Goal: Check status: Check status

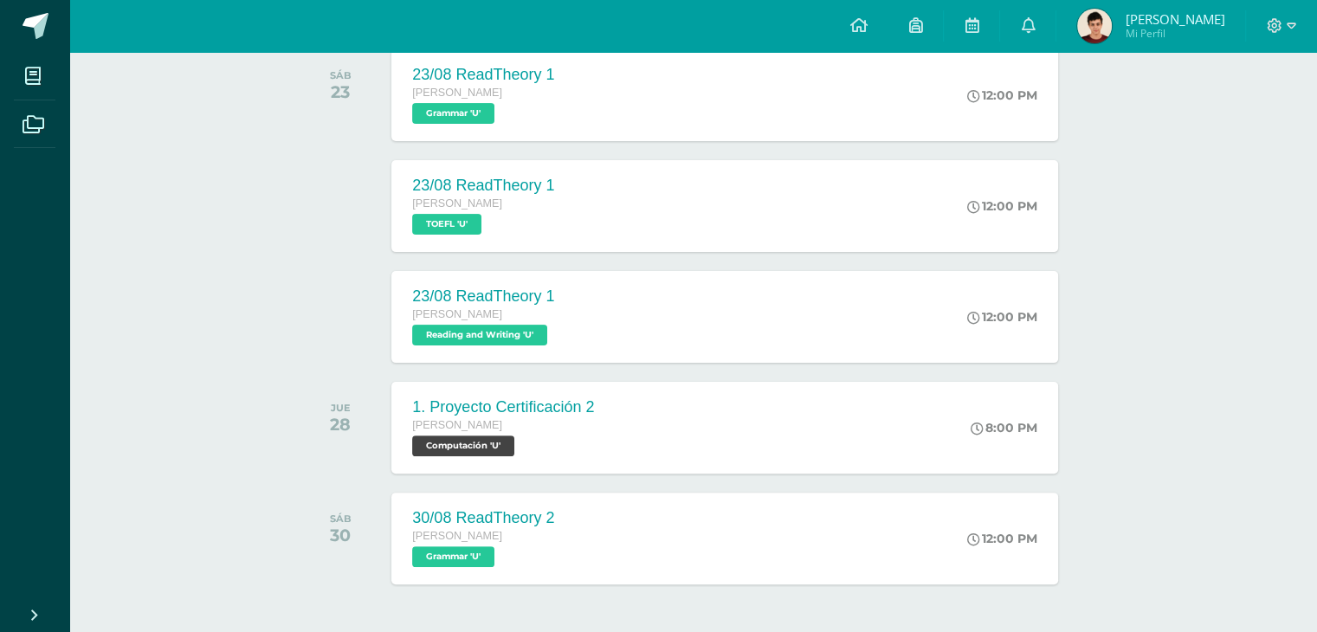
scroll to position [411, 0]
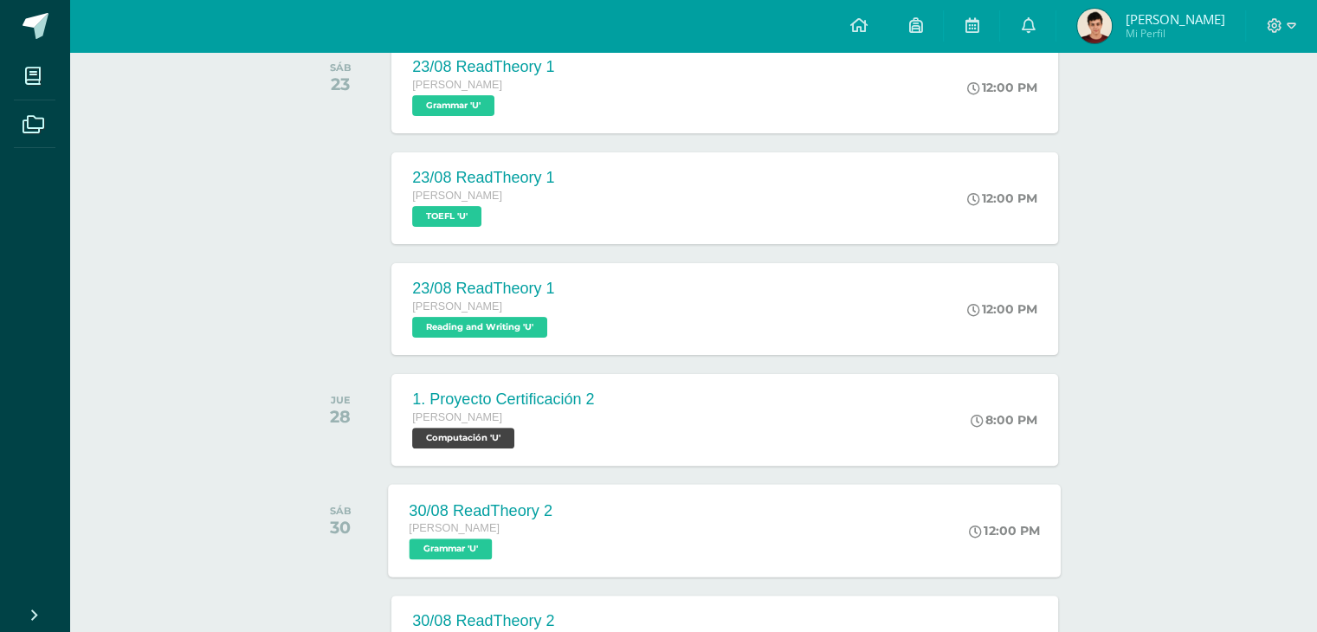
drag, startPoint x: 639, startPoint y: 583, endPoint x: 569, endPoint y: 520, distance: 93.8
click at [569, 520] on div "30/08 ReadTheory 2 Quinto Bachillerato Grammar 'U'" at bounding box center [481, 530] width 185 height 93
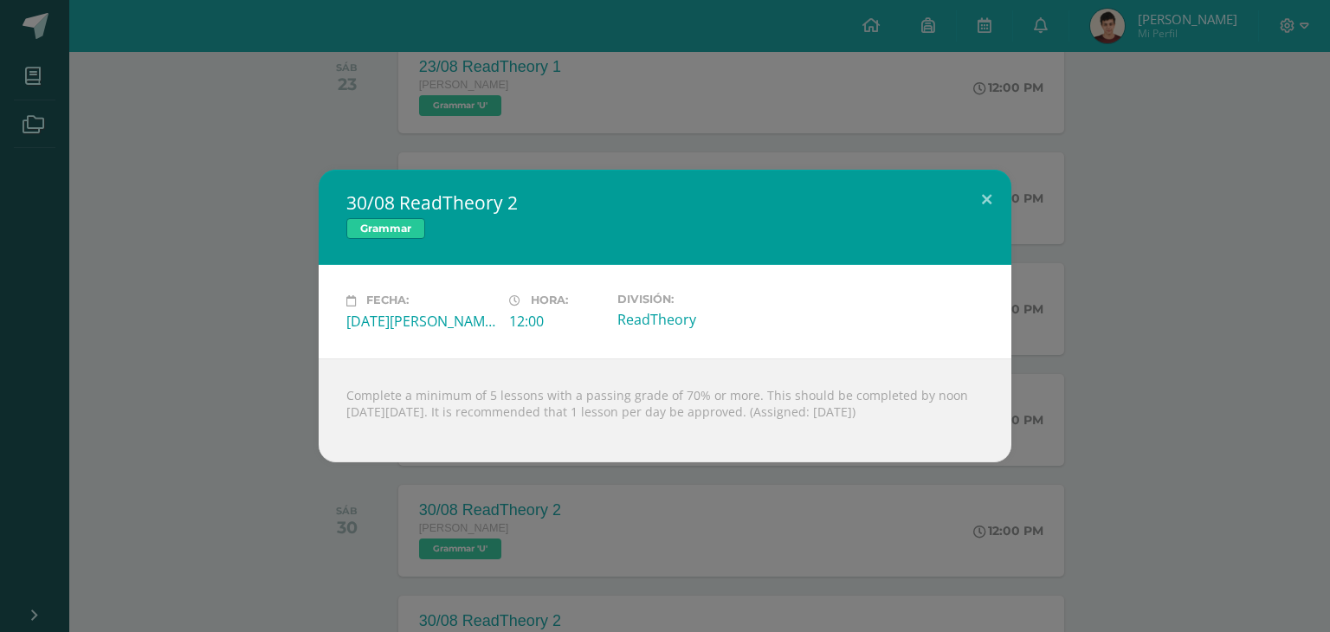
click at [491, 498] on div "30/08 ReadTheory 2 Grammar Fecha: Sábado 30 de Agosto Hora: 12:00 División: Rea…" at bounding box center [665, 316] width 1330 height 632
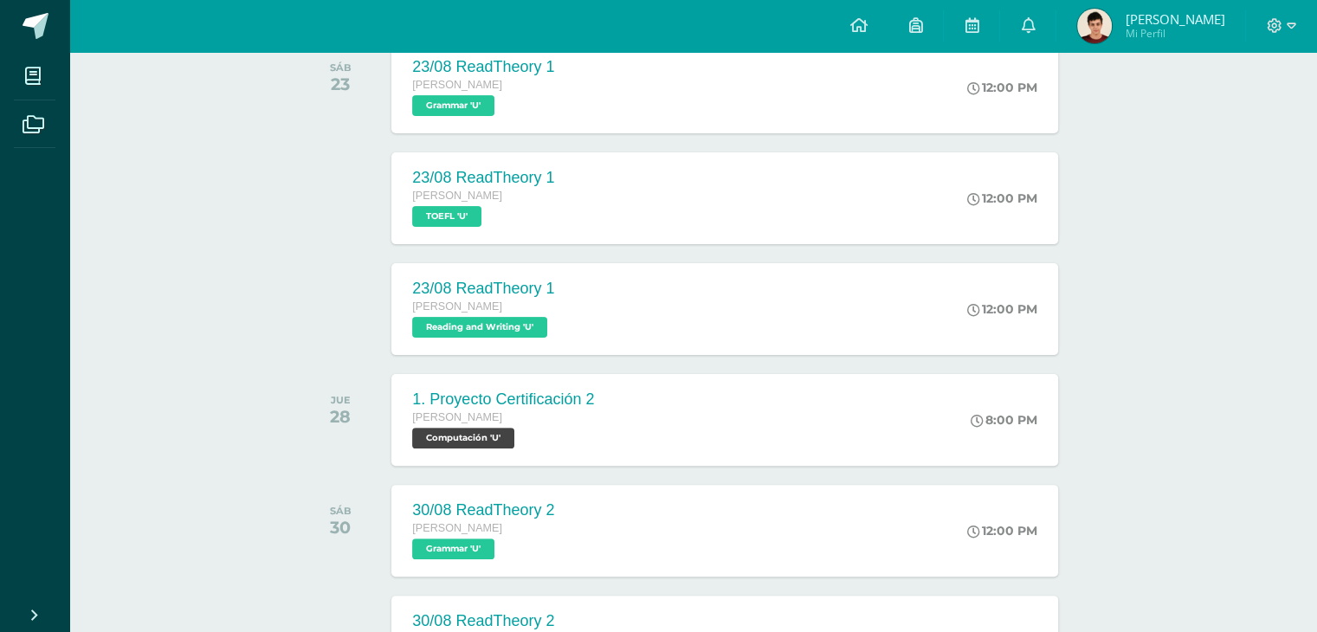
scroll to position [0, 0]
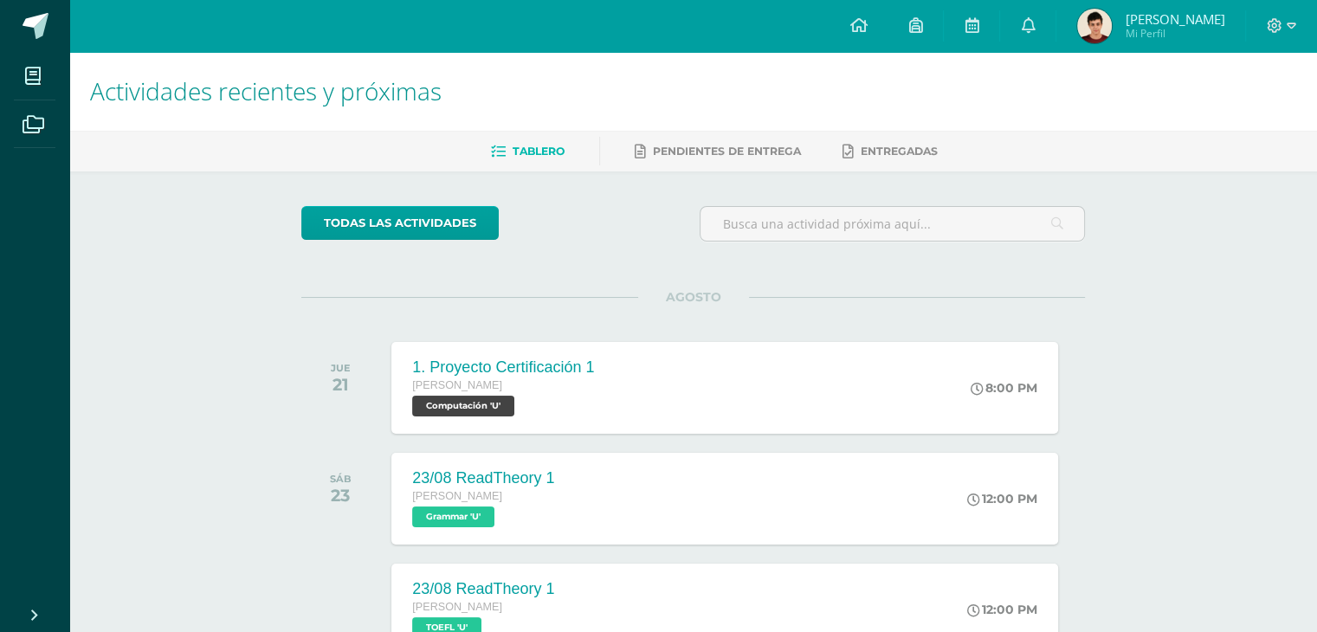
click at [305, 406] on div "JUE 21" at bounding box center [344, 388] width 87 height 92
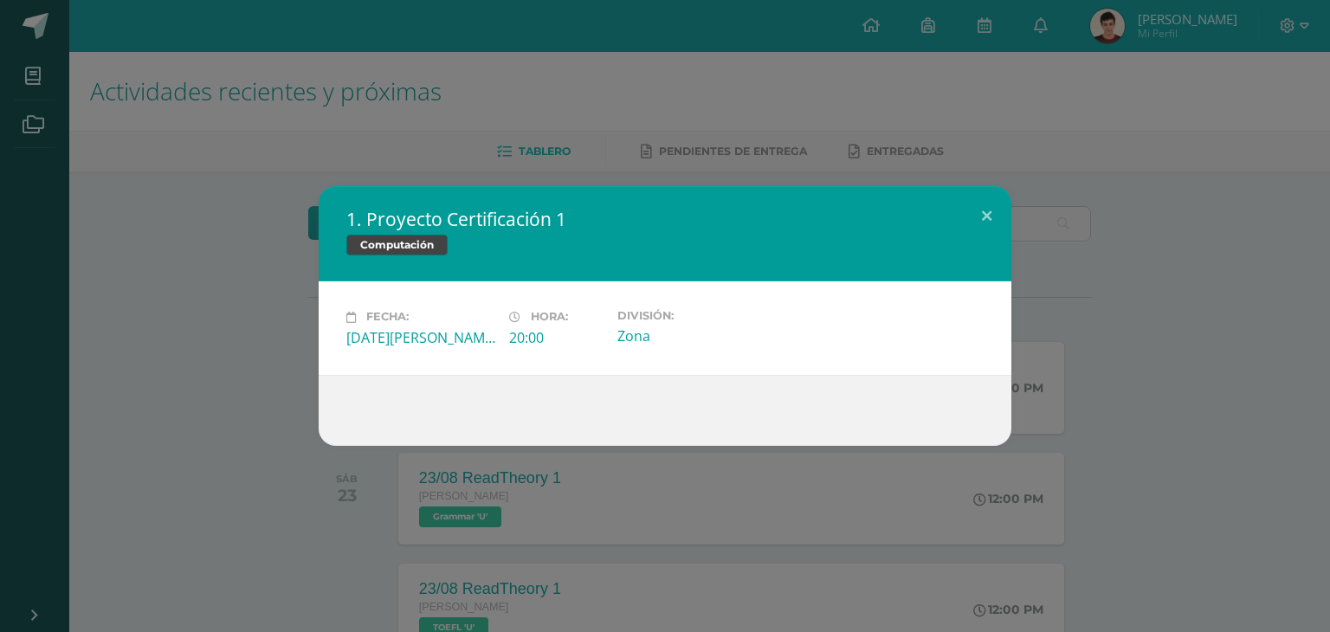
drag, startPoint x: 305, startPoint y: 406, endPoint x: 225, endPoint y: 388, distance: 81.7
click at [225, 388] on div "1. Proyecto Certificación 1 Computación Fecha: Jueves 21 de Agosto Hora: 20:00 …" at bounding box center [665, 315] width 1316 height 259
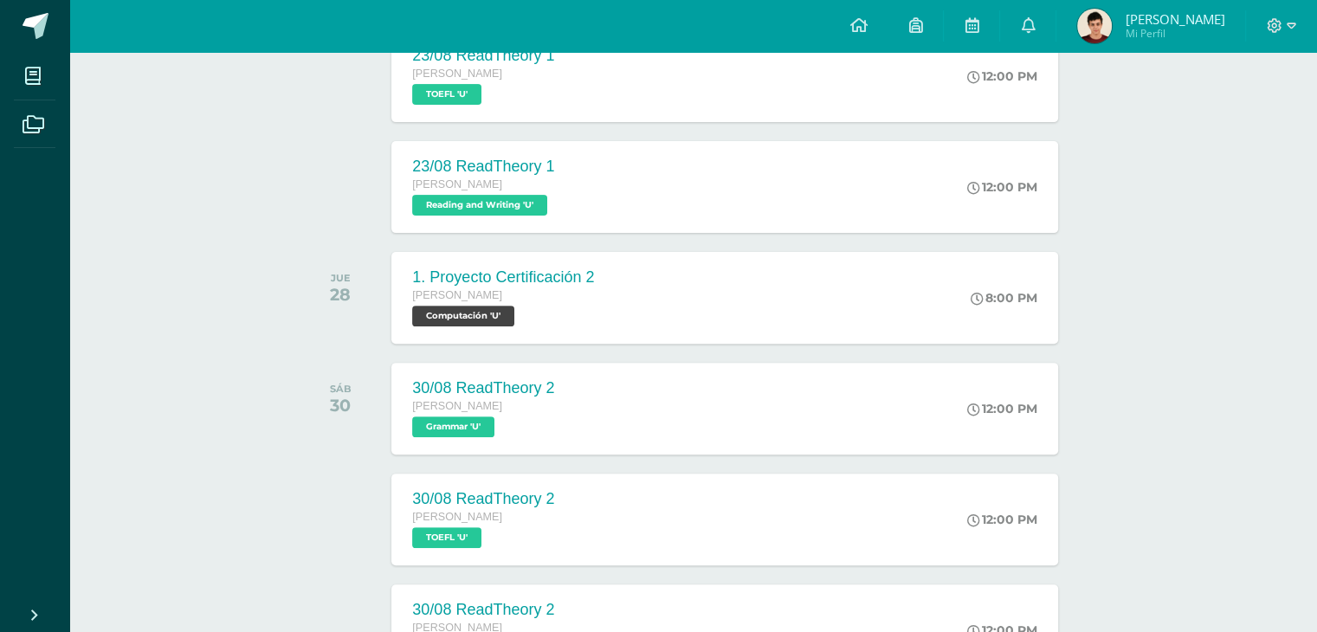
scroll to position [536, 0]
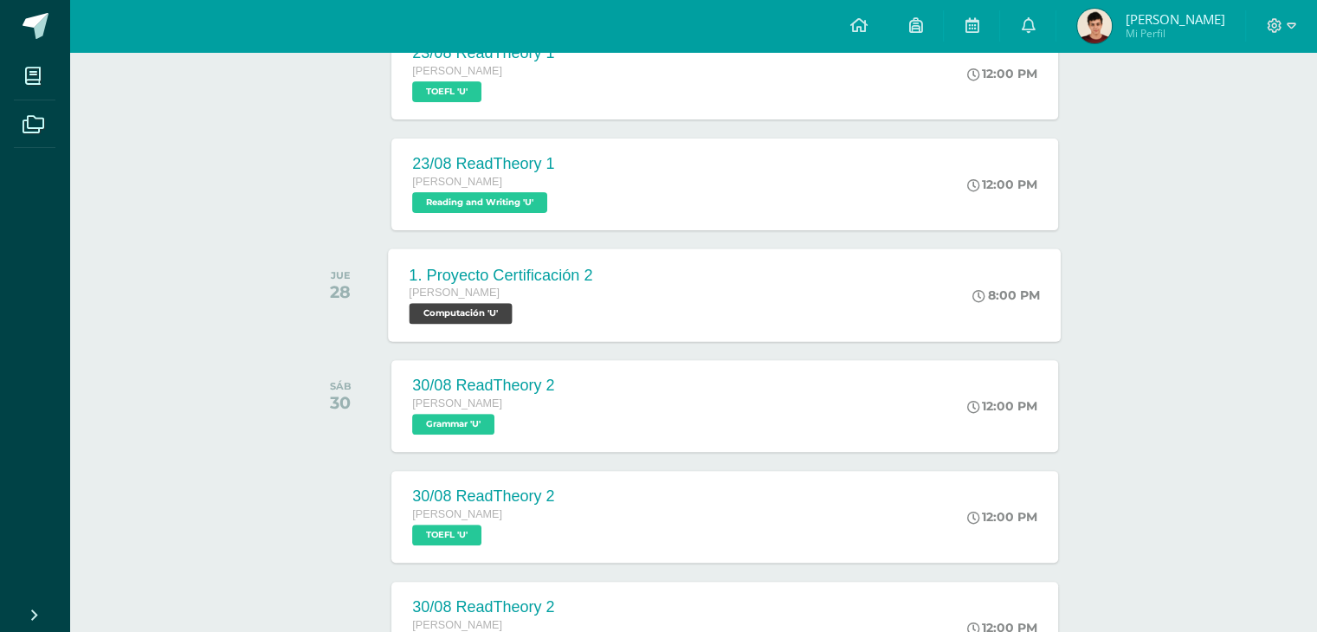
click at [733, 302] on div "1. Proyecto Certificación 2 Quinto Bachillerato Computación 'U' 8:00 PM 1. Proy…" at bounding box center [725, 294] width 673 height 93
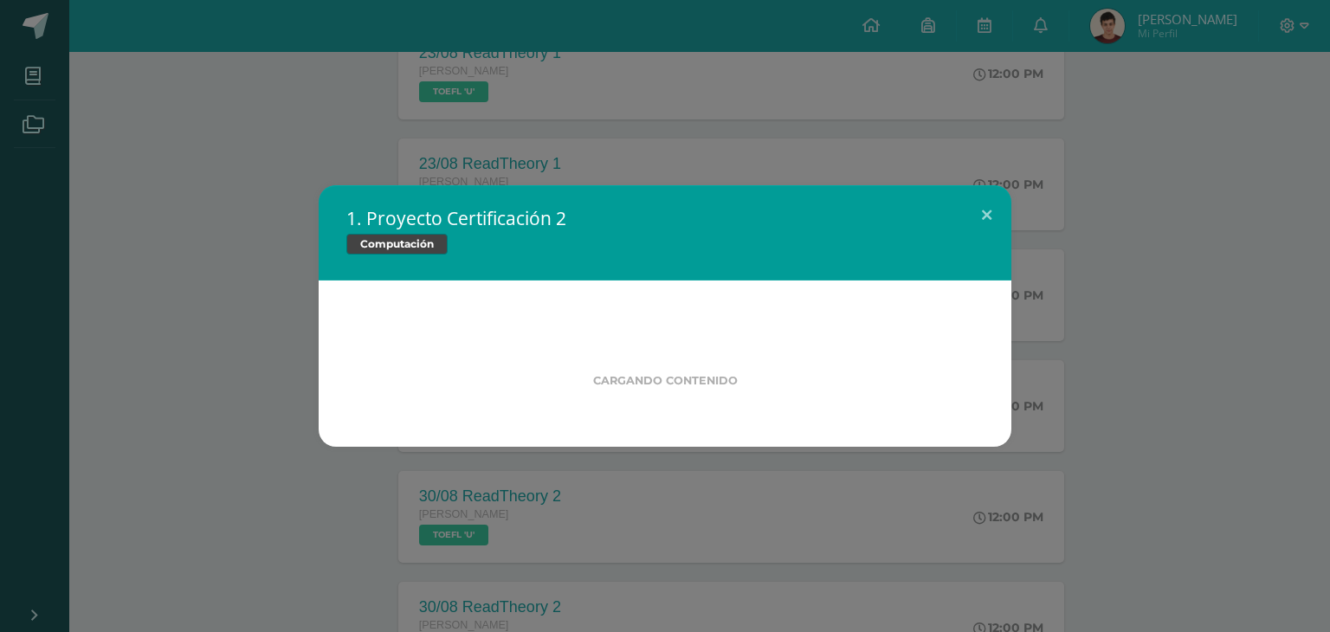
click at [313, 188] on div "1. Proyecto Certificación 2 Computación Cargando contenido" at bounding box center [665, 315] width 1316 height 261
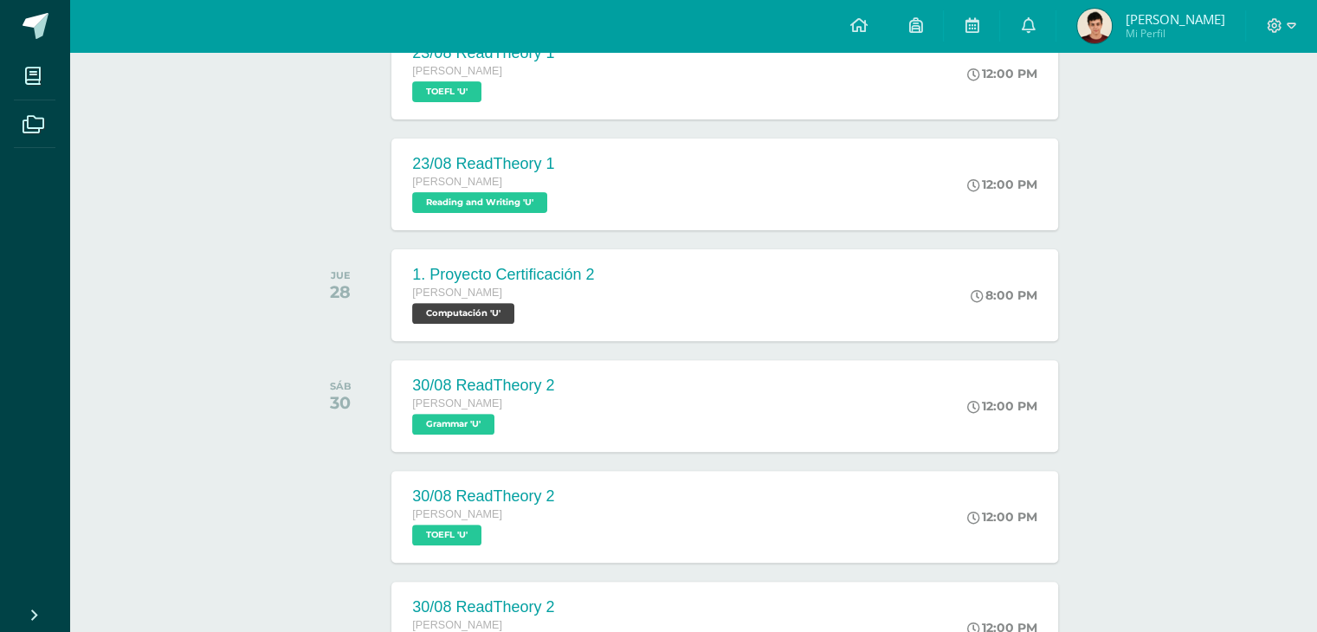
scroll to position [0, 0]
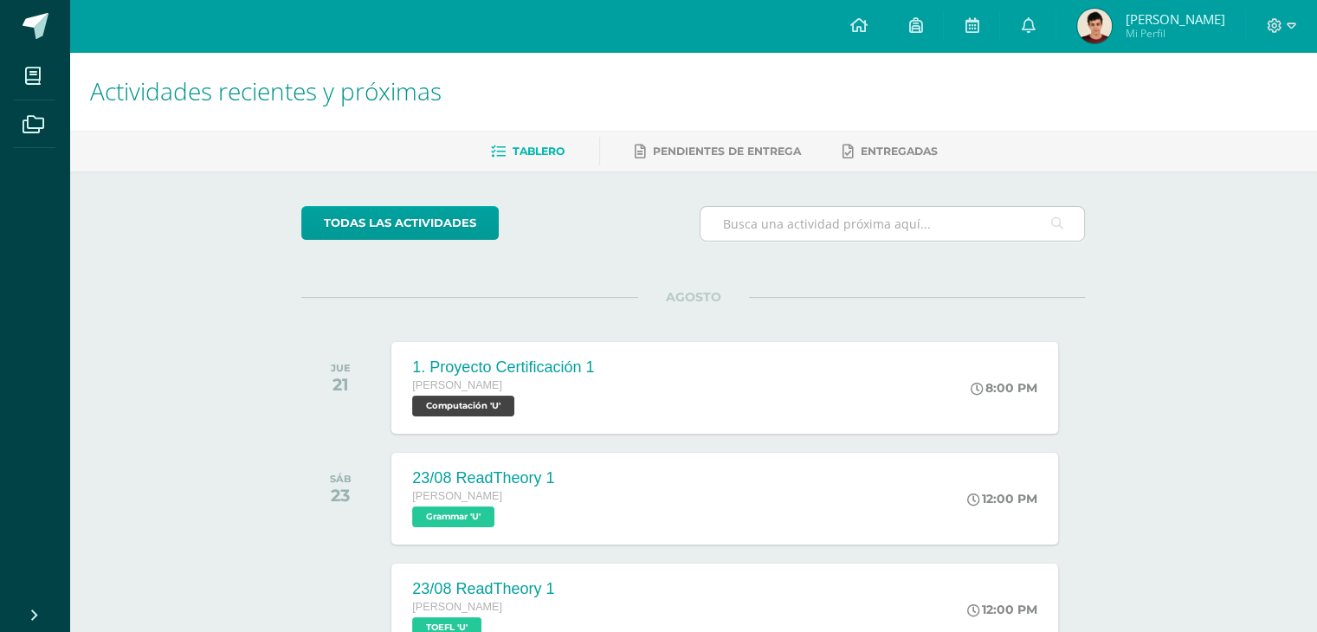
click at [869, 219] on input "text" at bounding box center [892, 224] width 384 height 34
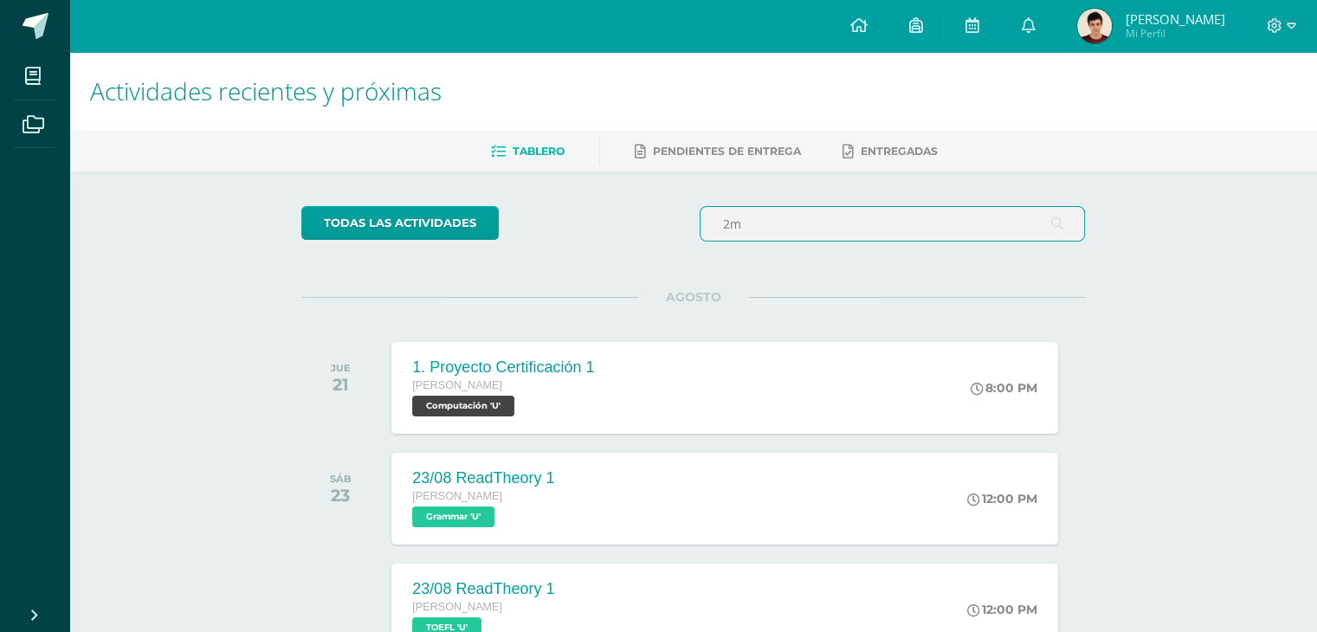
type input "2"
